Goal: Information Seeking & Learning: Understand process/instructions

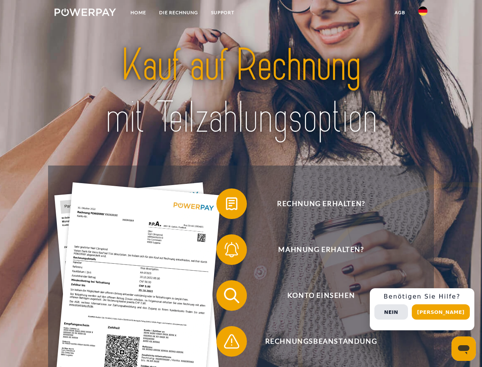
click at [85, 13] on img at bounding box center [85, 12] width 61 height 8
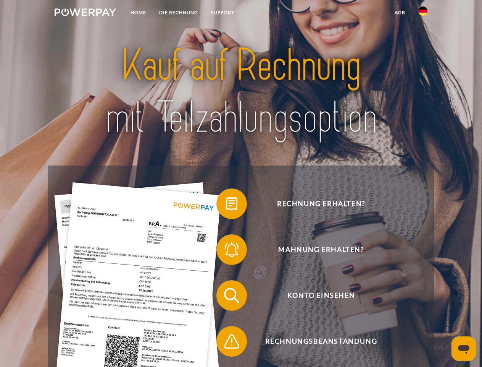
click at [423, 13] on img at bounding box center [422, 10] width 9 height 9
click at [400, 13] on link "agb" at bounding box center [400, 13] width 24 height 14
click at [226, 205] on span at bounding box center [220, 203] width 38 height 38
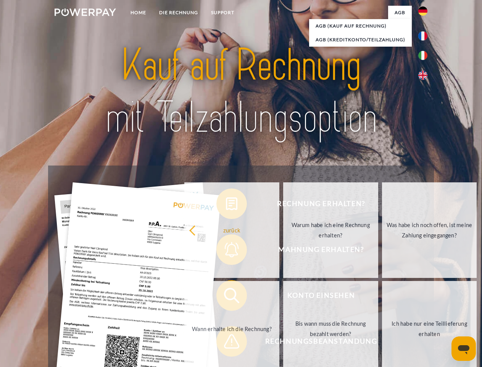
click at [226, 251] on div "Rechnung erhalten? Mahnung erhalten? Konto einsehen" at bounding box center [241, 317] width 386 height 305
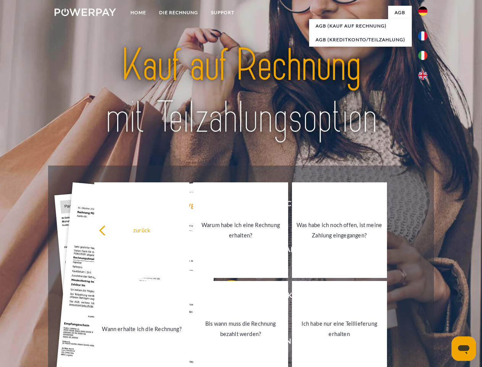
click at [226, 297] on link "Bis wann muss die Rechnung bezahlt werden?" at bounding box center [240, 328] width 95 height 95
click at [226, 342] on link "Bis wann muss die Rechnung bezahlt werden?" at bounding box center [240, 328] width 95 height 95
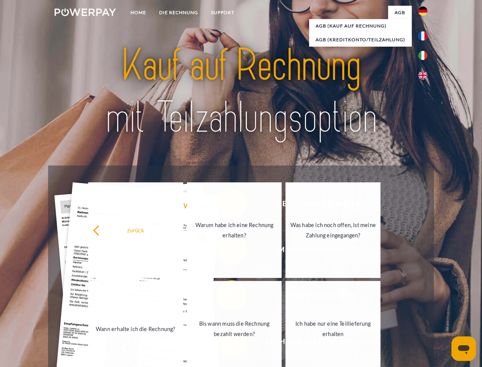
click at [425, 309] on div "Rechnung erhalten? Mahnung erhalten? Konto einsehen" at bounding box center [241, 317] width 386 height 305
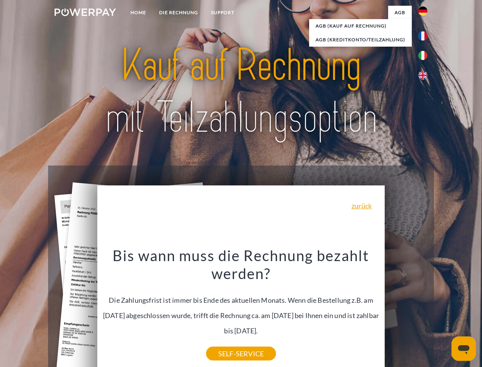
click at [406, 310] on span "Konto einsehen" at bounding box center [321, 295] width 187 height 31
click at [444, 312] on header "Home DIE RECHNUNG SUPPORT" at bounding box center [241, 263] width 482 height 527
